Goal: Transaction & Acquisition: Download file/media

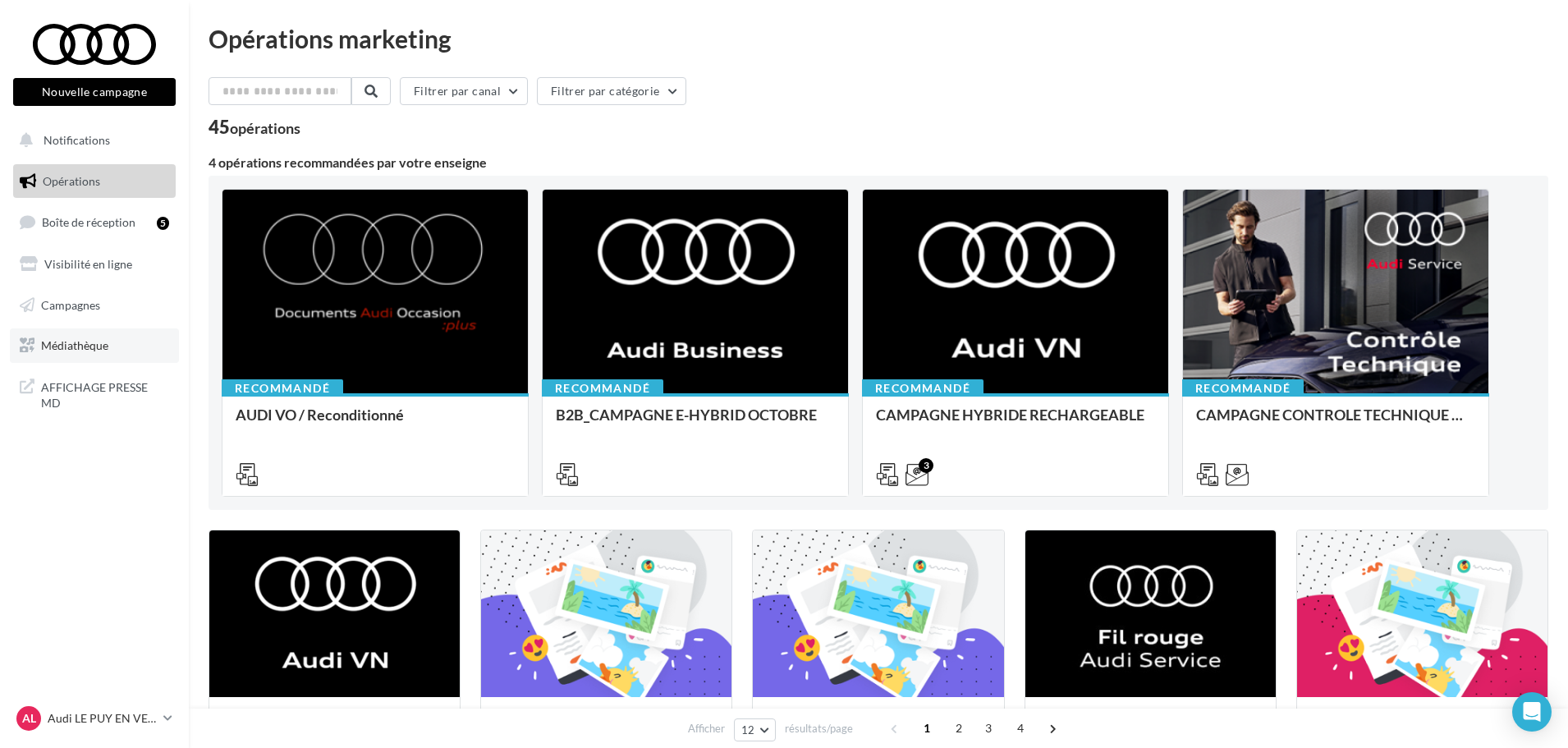
click at [95, 355] on link "Médiathèque" at bounding box center [94, 346] width 169 height 35
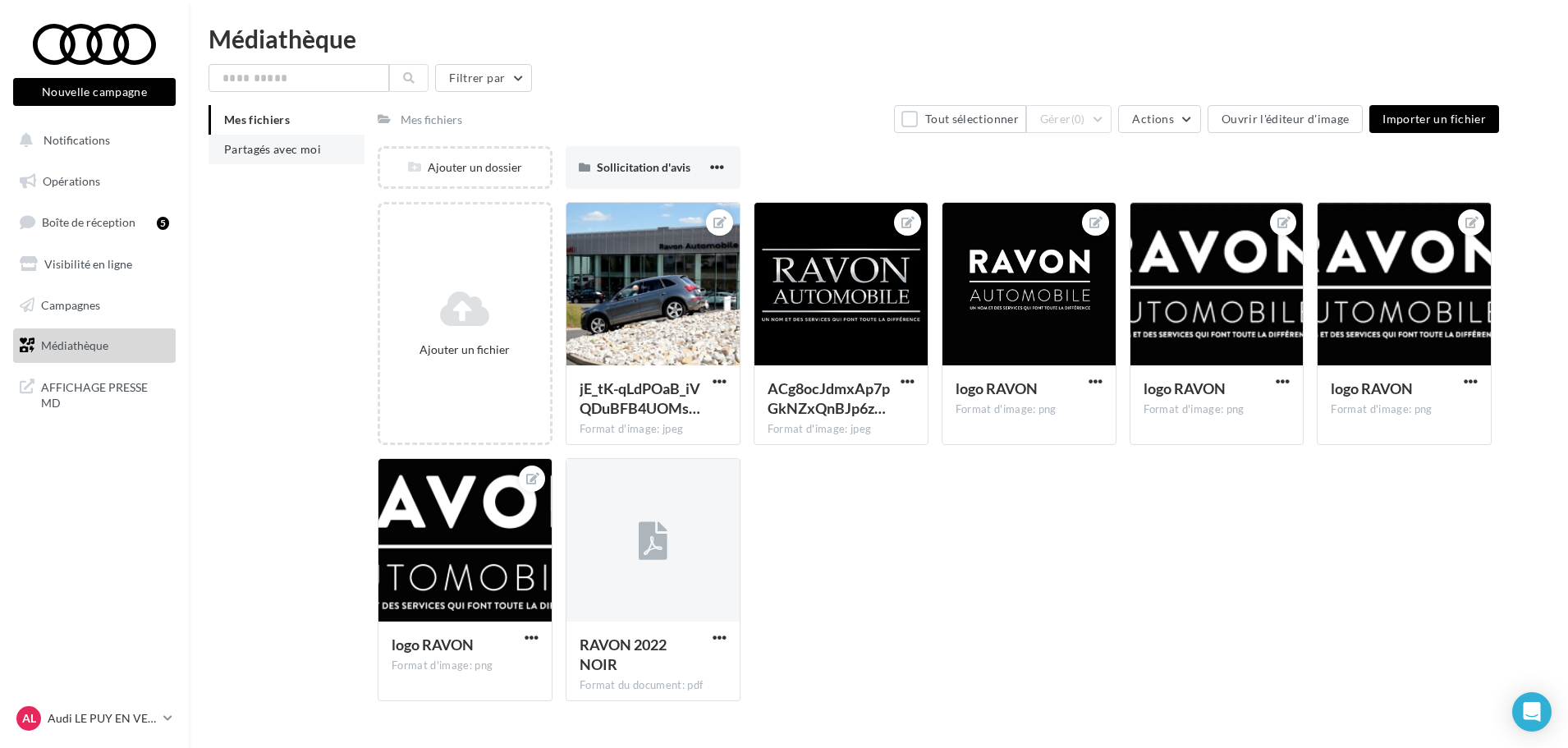
click at [312, 145] on span "Partagés avec moi" at bounding box center [272, 148] width 97 height 14
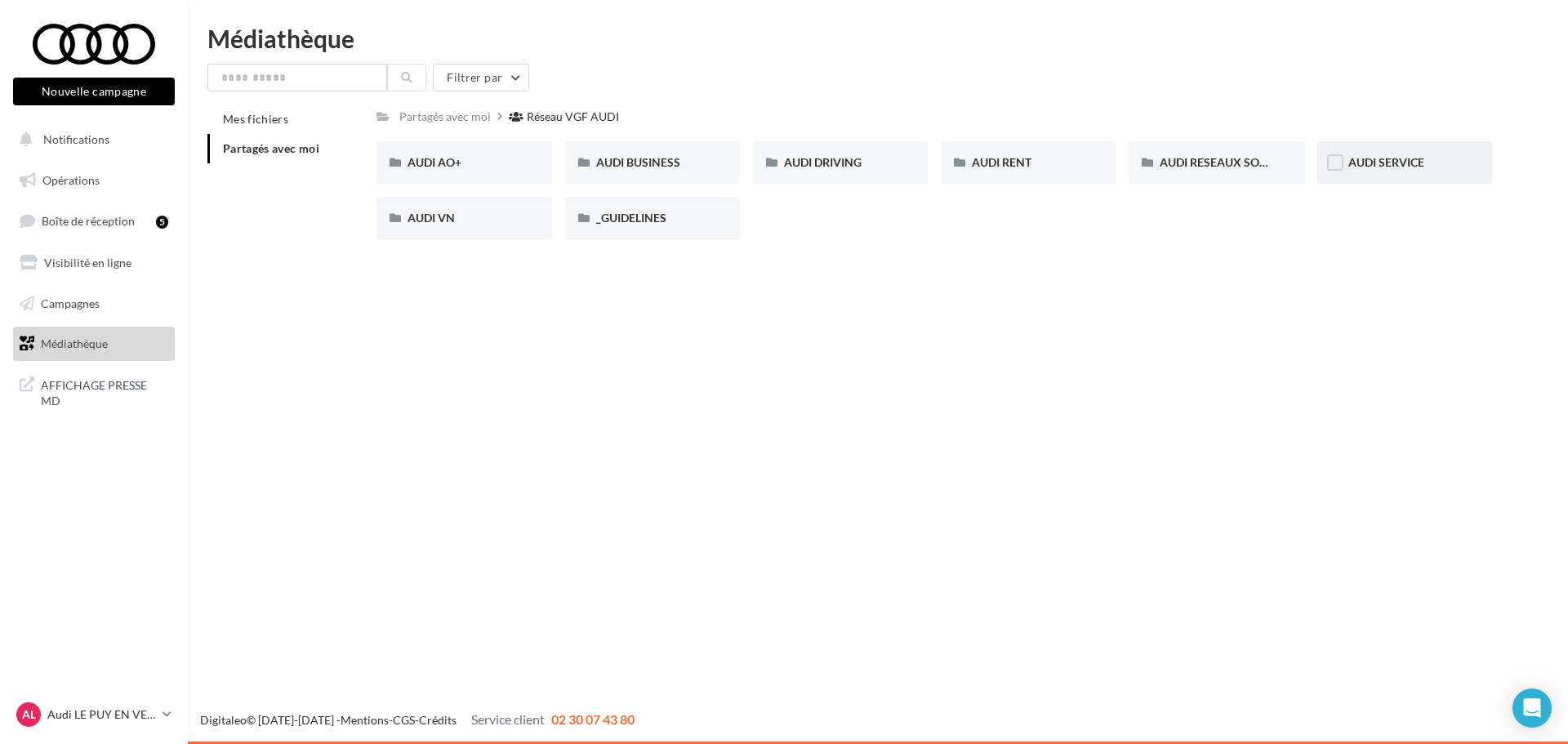
click at [1403, 171] on div "AUDI SERVICE" at bounding box center [1404, 163] width 113 height 16
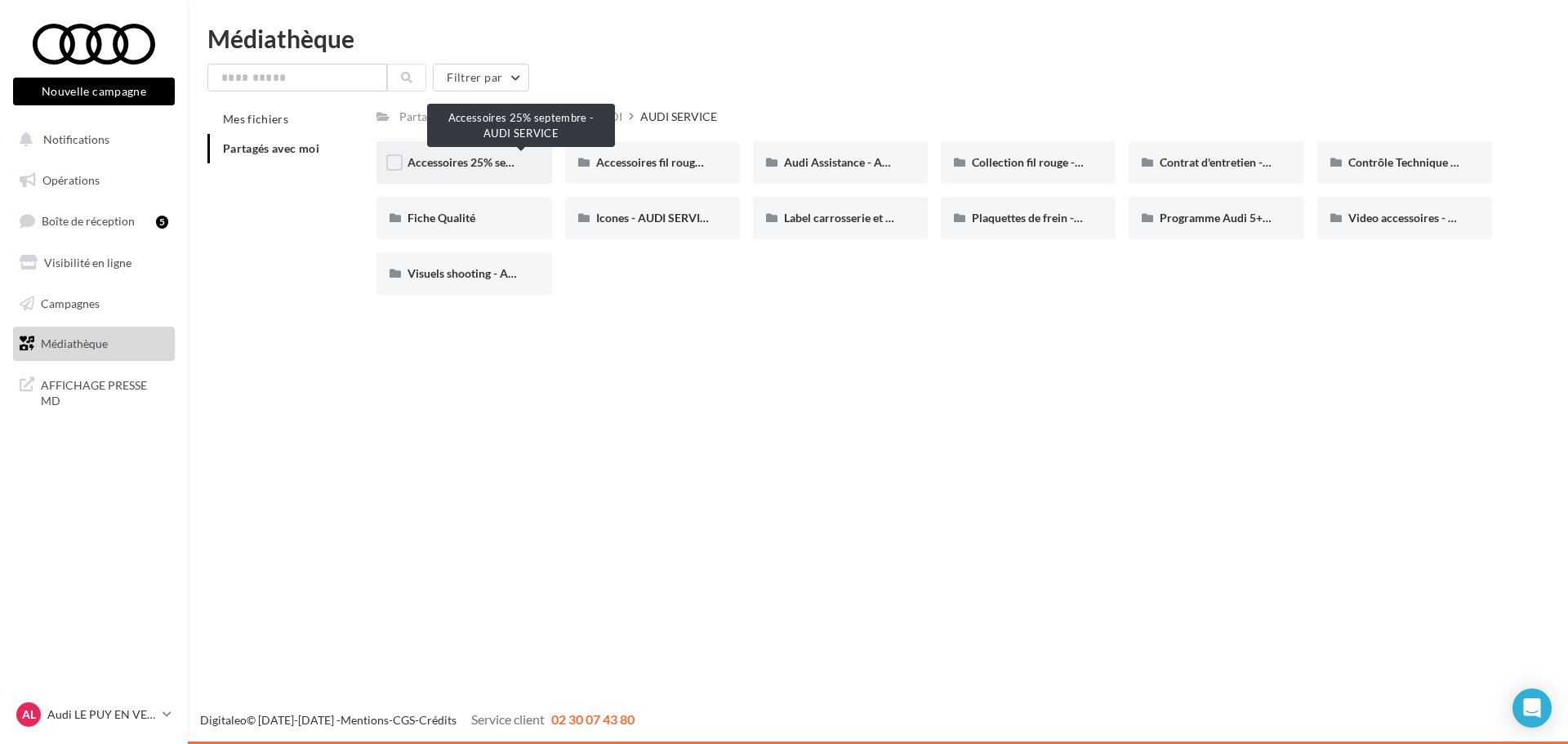
click at [475, 163] on span "Accessoires 25% septembre - AUDI SERVICE" at bounding box center [520, 162] width 226 height 14
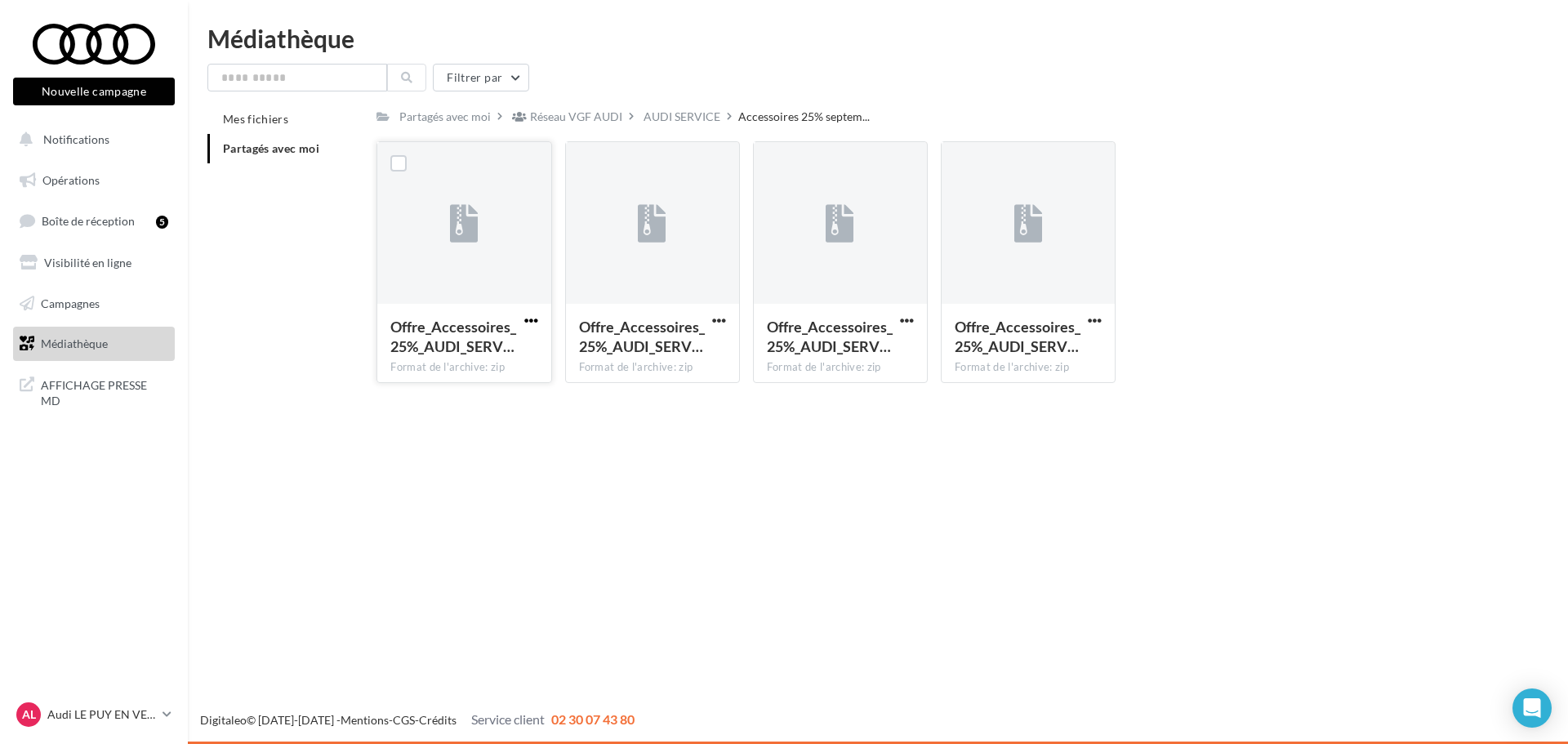
click at [528, 324] on span "button" at bounding box center [530, 320] width 14 height 14
click at [449, 340] on button "Télécharger" at bounding box center [460, 353] width 164 height 43
click at [719, 321] on span "button" at bounding box center [719, 320] width 14 height 14
click at [636, 356] on button "Télécharger" at bounding box center [648, 353] width 164 height 43
click at [905, 321] on span "button" at bounding box center [906, 320] width 14 height 14
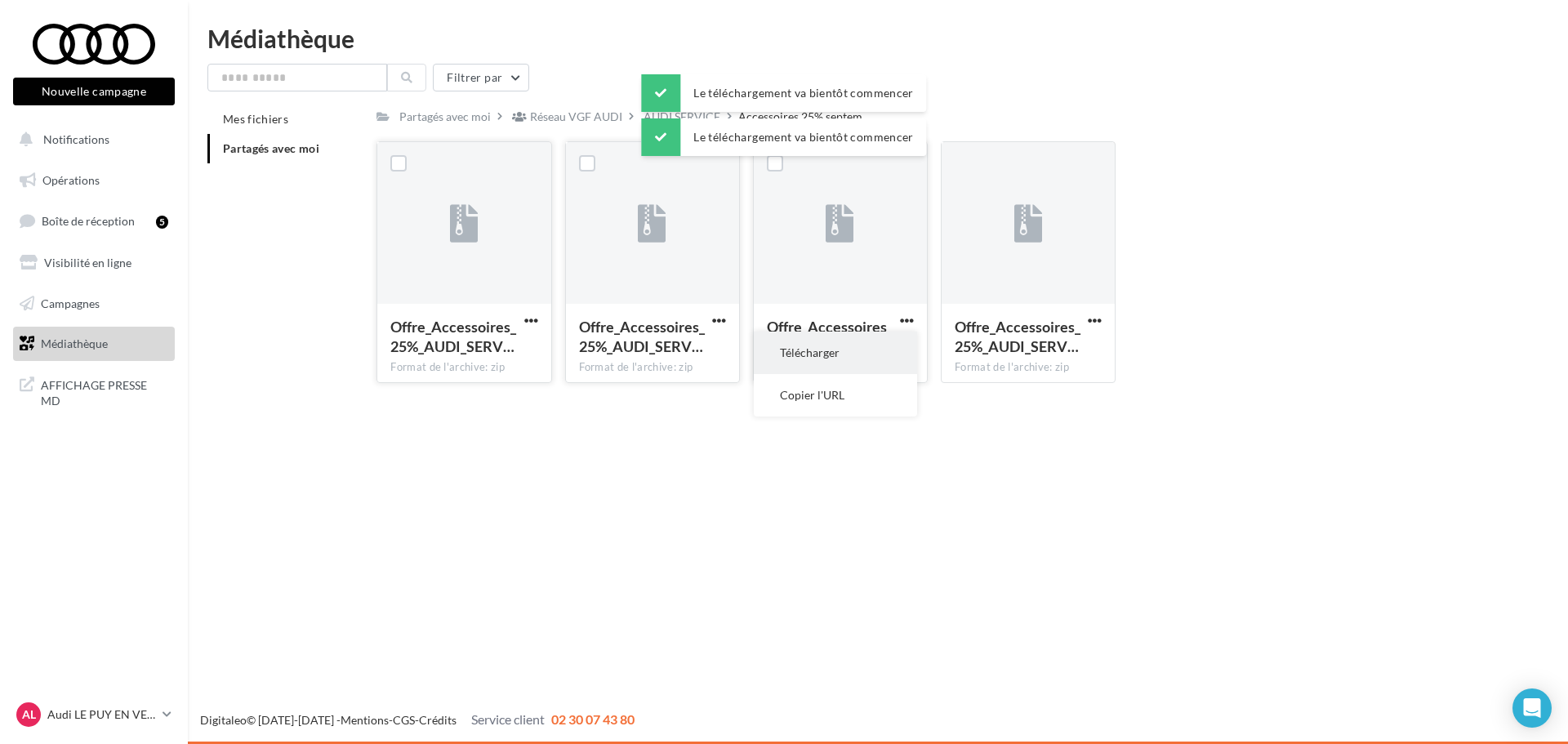
click at [839, 347] on button "Télécharger" at bounding box center [836, 353] width 164 height 43
click at [1098, 322] on span "button" at bounding box center [1094, 320] width 14 height 14
click at [1010, 349] on button "Télécharger" at bounding box center [1023, 353] width 164 height 43
